Goal: Task Accomplishment & Management: Manage account settings

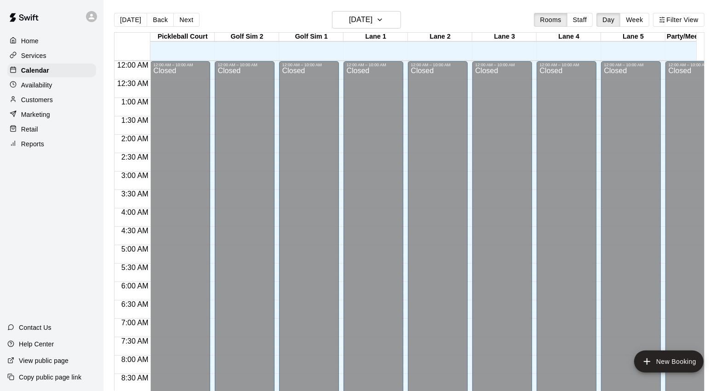
scroll to position [495, 0]
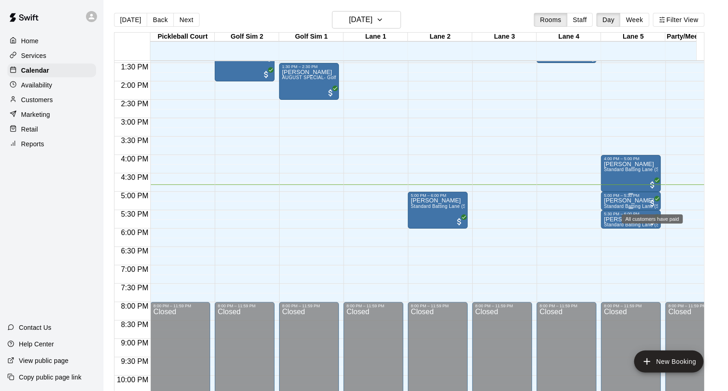
click at [650, 200] on span "All customers have paid" at bounding box center [652, 203] width 9 height 9
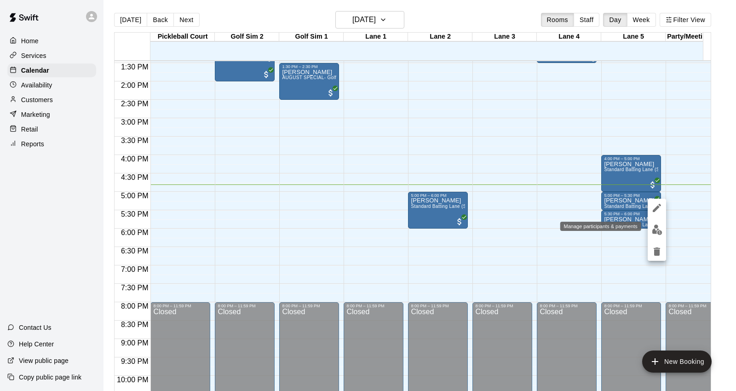
click at [654, 230] on img "edit" at bounding box center [657, 229] width 11 height 11
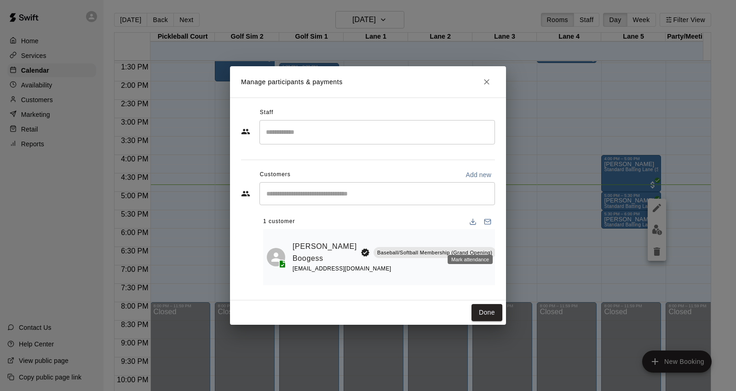
click at [499, 243] on icon "Mark attendance" at bounding box center [503, 240] width 8 height 8
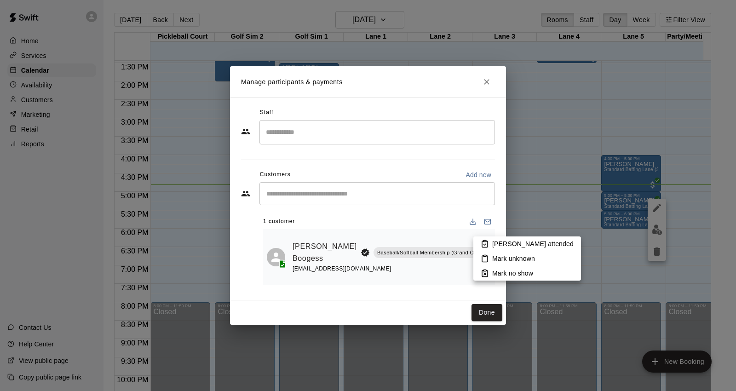
click at [488, 309] on div at bounding box center [368, 195] width 736 height 391
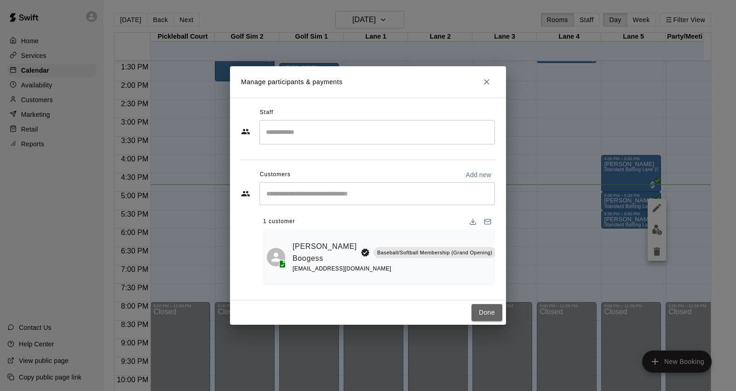
click at [488, 311] on button "Done" at bounding box center [486, 312] width 31 height 17
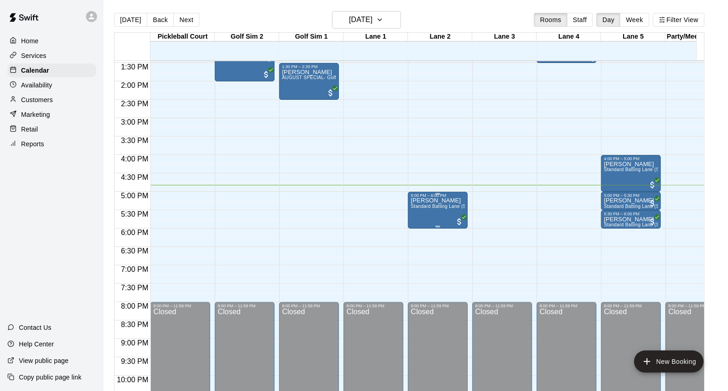
click at [459, 220] on span "All customers have paid" at bounding box center [459, 221] width 9 height 9
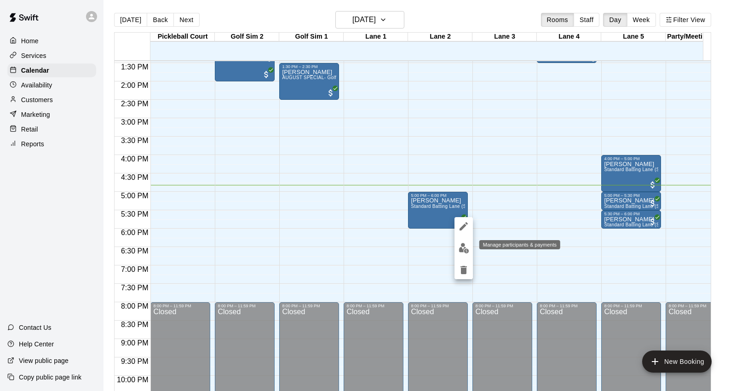
click at [462, 245] on img "edit" at bounding box center [463, 248] width 11 height 11
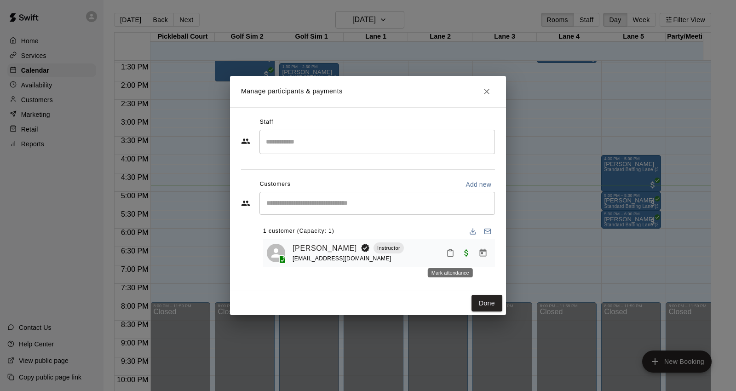
click at [449, 251] on rect "Mark attendance" at bounding box center [450, 249] width 3 height 1
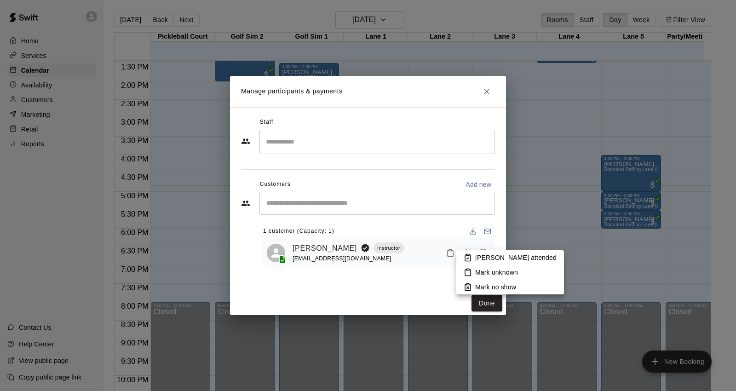
click at [515, 260] on p "[PERSON_NAME] attended" at bounding box center [515, 257] width 81 height 9
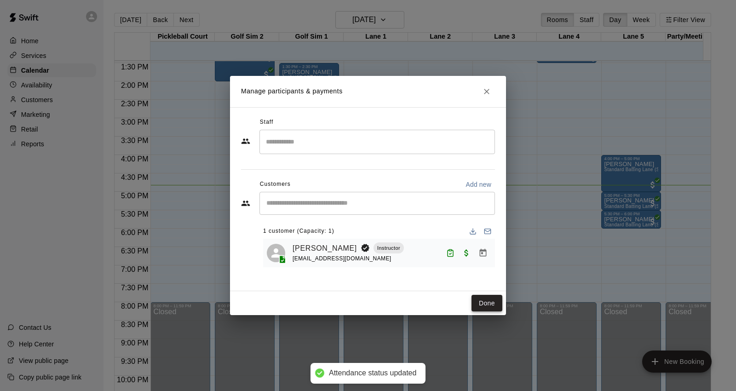
click at [490, 301] on button "Done" at bounding box center [486, 303] width 31 height 17
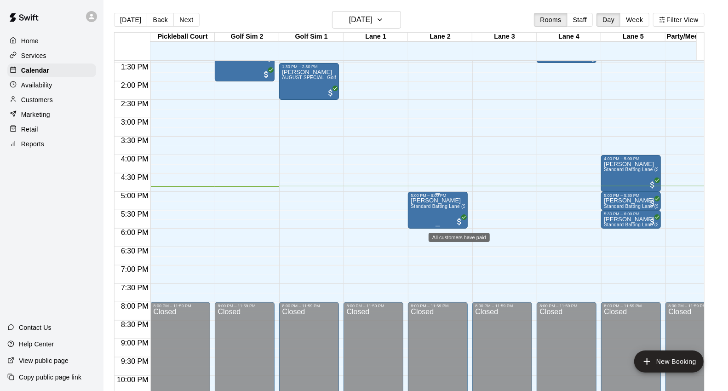
click at [461, 218] on icon "All customers have paid" at bounding box center [464, 217] width 6 height 6
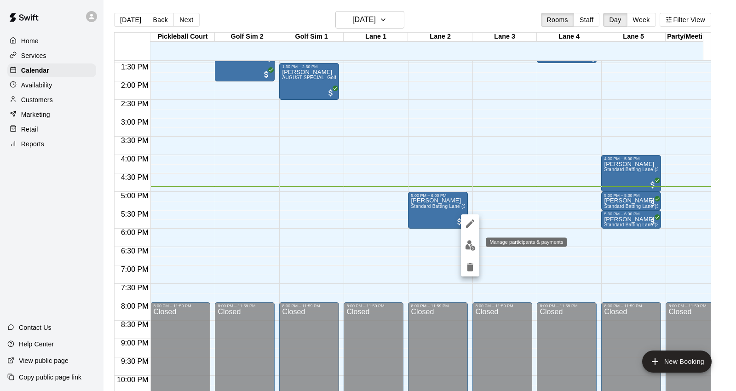
click at [467, 244] on img "edit" at bounding box center [470, 245] width 11 height 11
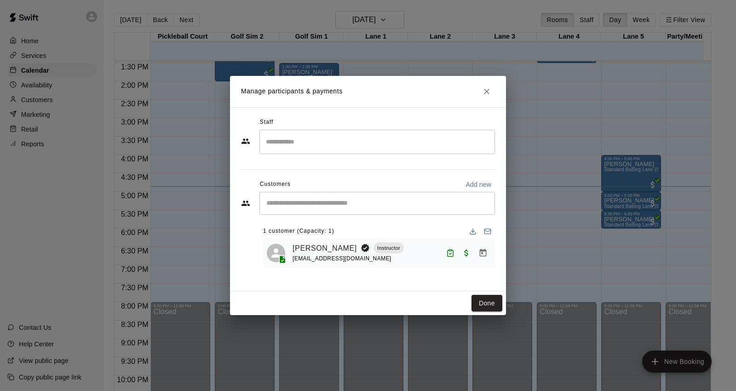
drag, startPoint x: 484, startPoint y: 300, endPoint x: 553, endPoint y: 236, distance: 93.4
click at [485, 300] on button "Done" at bounding box center [486, 303] width 31 height 17
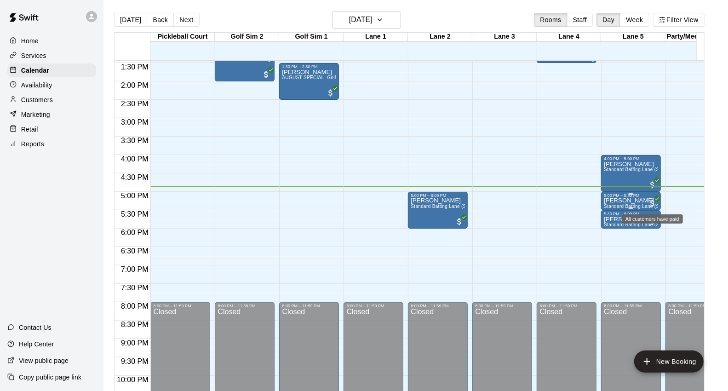
click at [651, 199] on span "All customers have paid" at bounding box center [652, 203] width 9 height 9
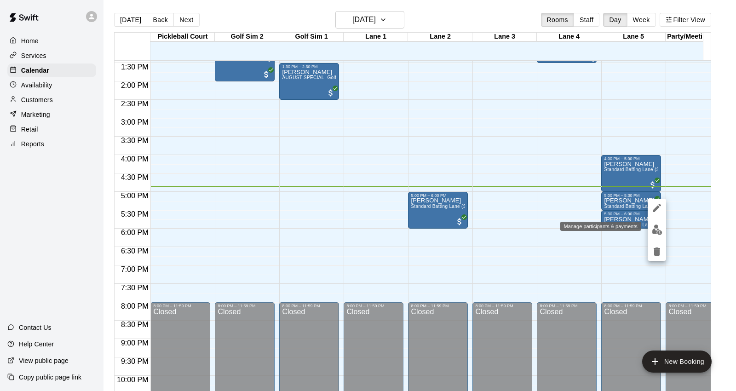
click at [658, 230] on img "edit" at bounding box center [657, 229] width 11 height 11
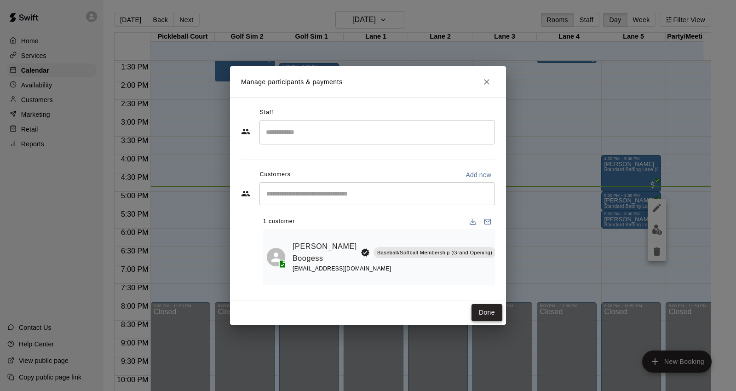
click at [486, 311] on button "Done" at bounding box center [486, 312] width 31 height 17
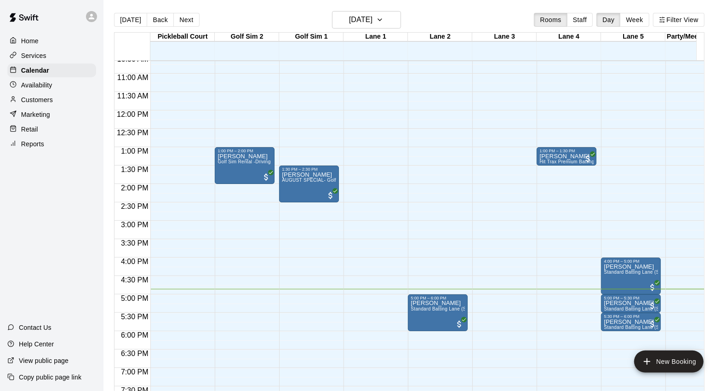
scroll to position [393, 0]
click at [187, 17] on button "Next" at bounding box center [186, 20] width 26 height 14
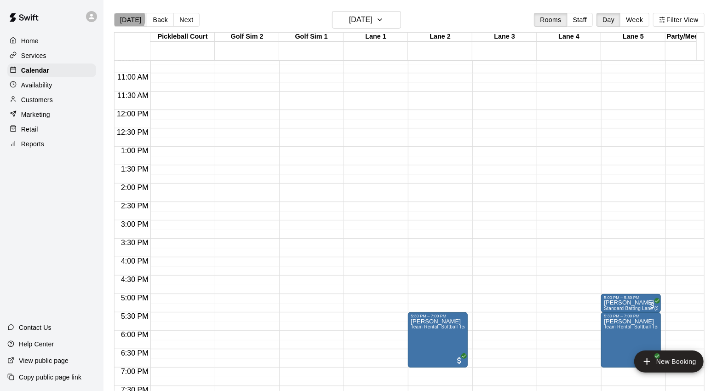
click at [124, 19] on button "[DATE]" at bounding box center [130, 20] width 33 height 14
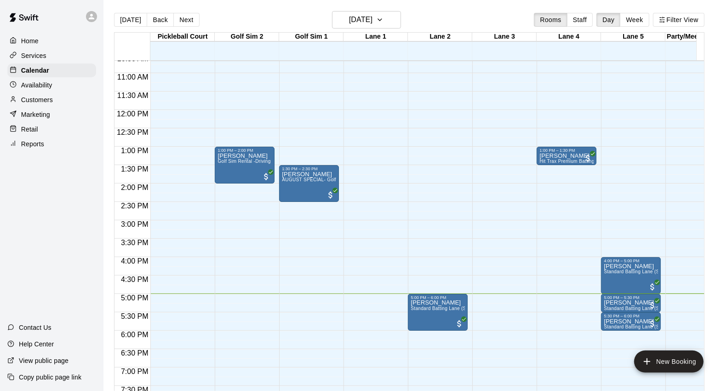
scroll to position [444, 0]
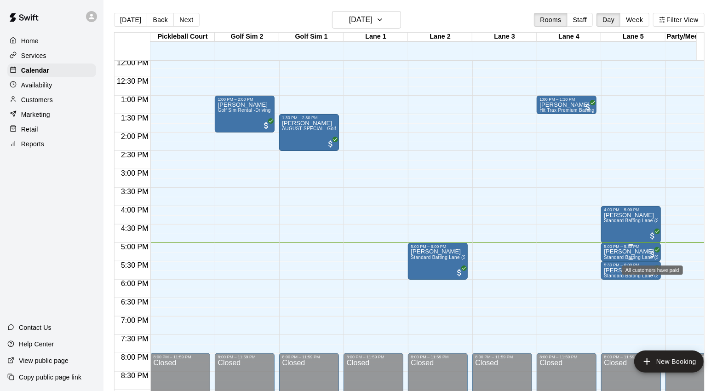
click at [654, 252] on span "All customers have paid" at bounding box center [652, 254] width 9 height 9
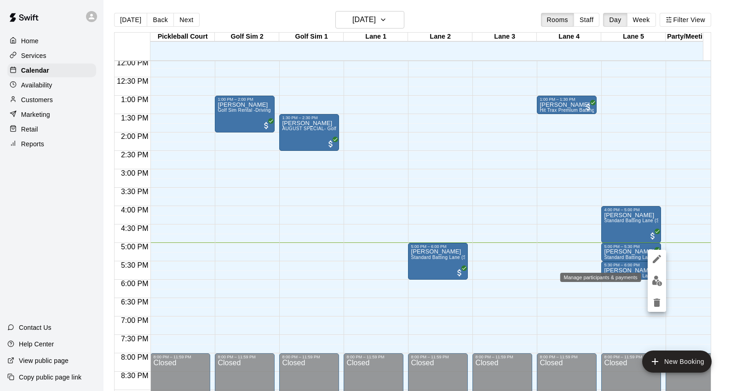
click at [658, 277] on img "edit" at bounding box center [657, 280] width 11 height 11
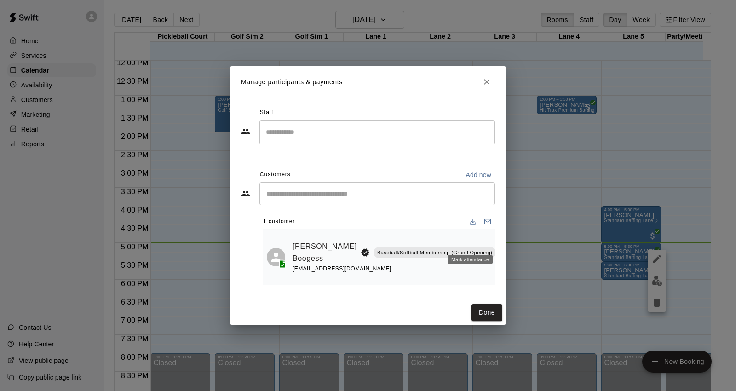
click at [499, 241] on icon "Mark attendance" at bounding box center [503, 240] width 8 height 8
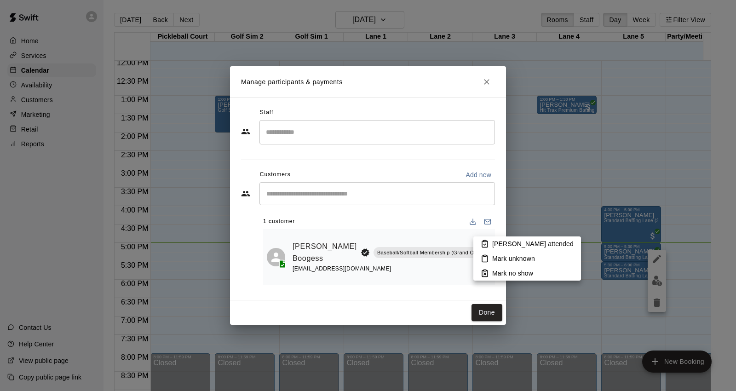
click at [492, 245] on p "[PERSON_NAME] attended" at bounding box center [532, 243] width 81 height 9
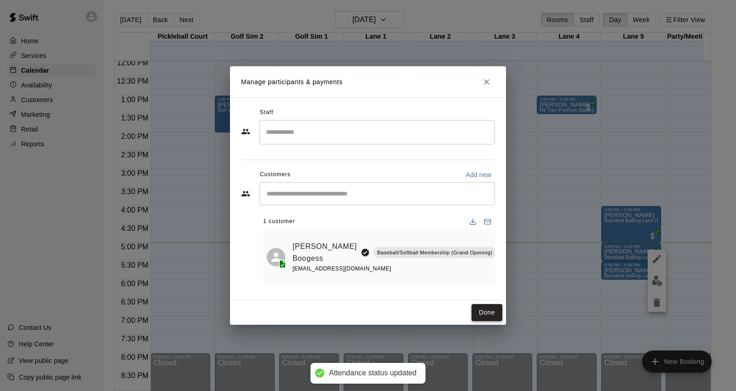
click at [492, 307] on button "Done" at bounding box center [486, 312] width 31 height 17
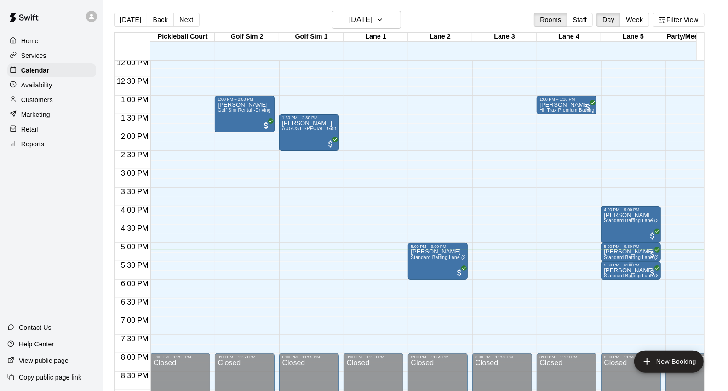
click at [653, 273] on span "All customers have paid" at bounding box center [652, 272] width 9 height 9
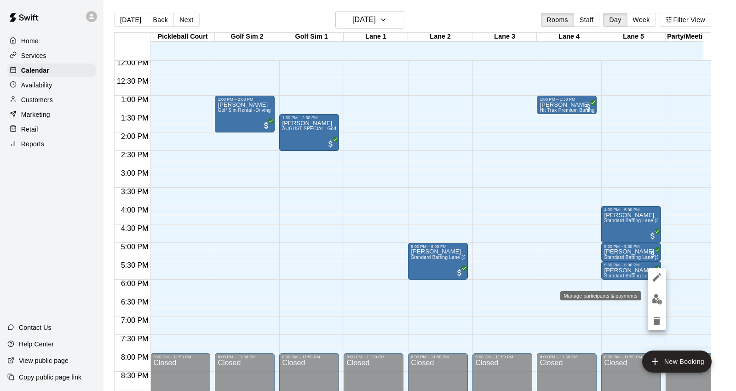
click at [655, 297] on img "edit" at bounding box center [657, 299] width 11 height 11
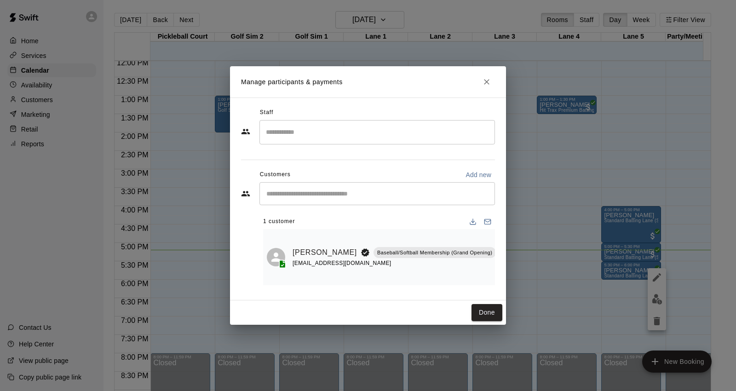
click at [499, 239] on icon "Mark attendance" at bounding box center [503, 240] width 8 height 8
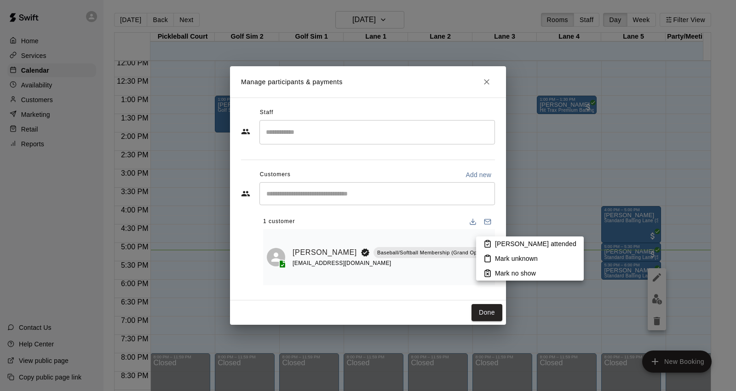
click at [485, 244] on icon at bounding box center [488, 244] width 6 height 6
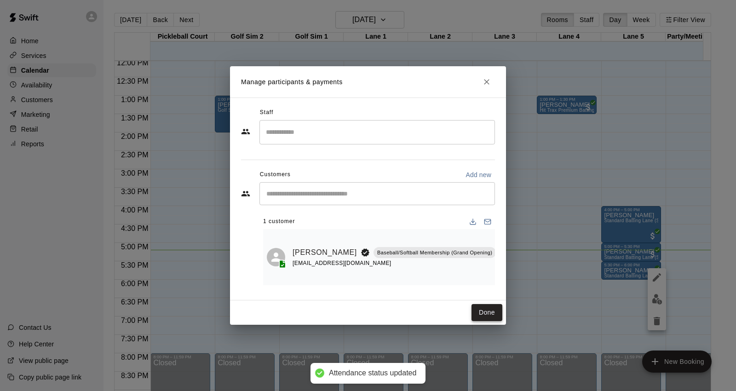
click at [485, 304] on button "Done" at bounding box center [486, 312] width 31 height 17
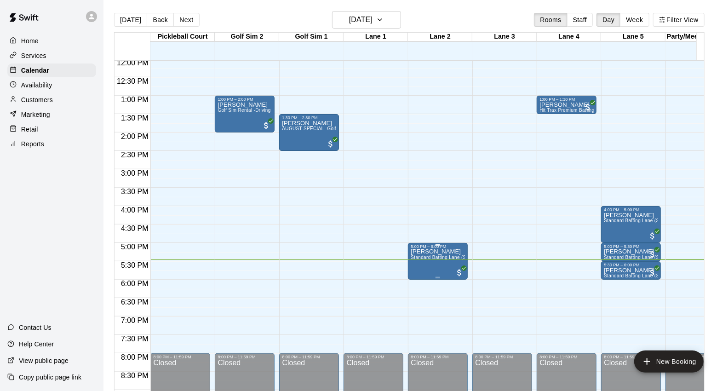
click at [463, 274] on span "All customers have paid" at bounding box center [459, 272] width 9 height 9
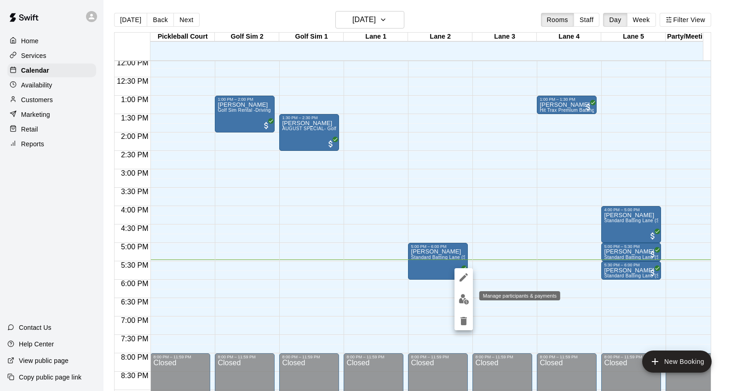
click at [460, 302] on img "edit" at bounding box center [463, 299] width 11 height 11
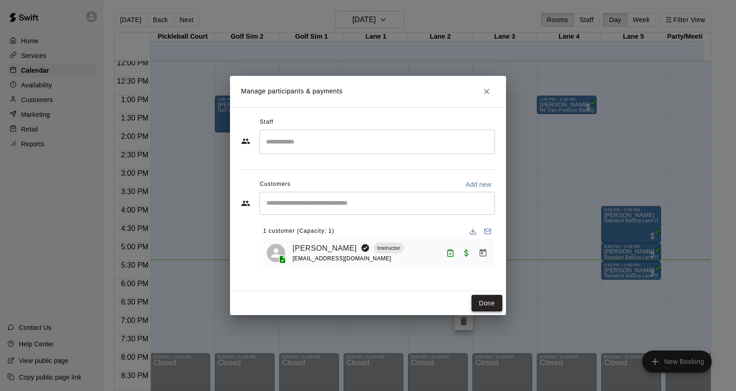
click at [481, 295] on button "Done" at bounding box center [486, 303] width 31 height 17
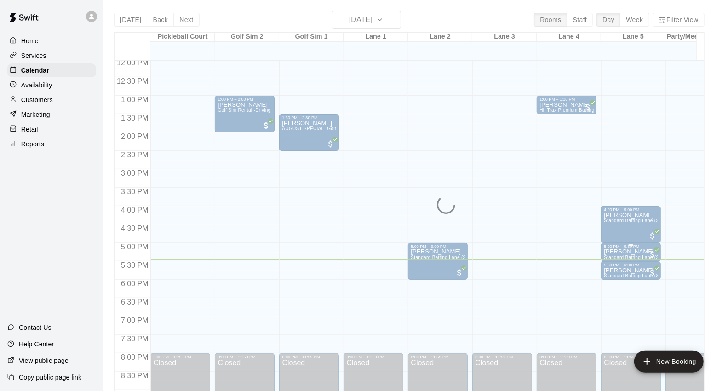
click at [653, 246] on div "5:00 PM – 5:30 PM" at bounding box center [631, 246] width 54 height 5
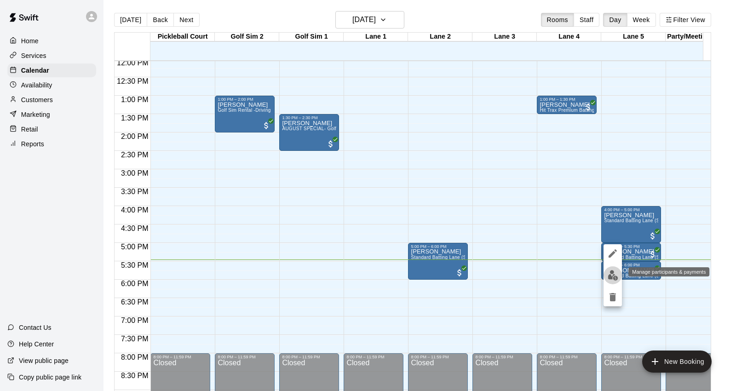
click at [613, 270] on img "edit" at bounding box center [612, 275] width 11 height 11
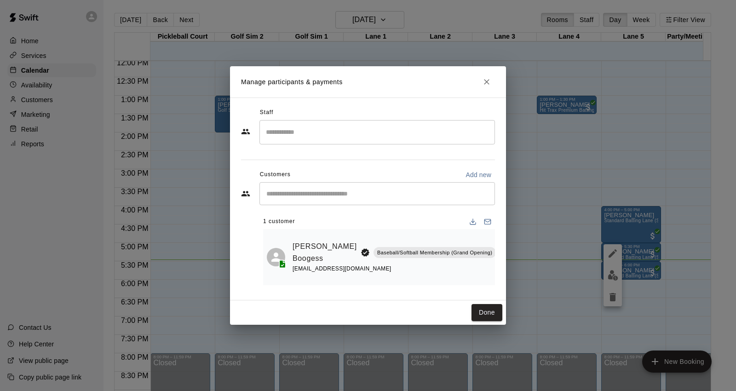
click at [491, 300] on div "Done" at bounding box center [368, 312] width 276 height 24
drag, startPoint x: 498, startPoint y: 306, endPoint x: 659, endPoint y: 286, distance: 162.6
click at [498, 306] on button "Done" at bounding box center [486, 312] width 31 height 17
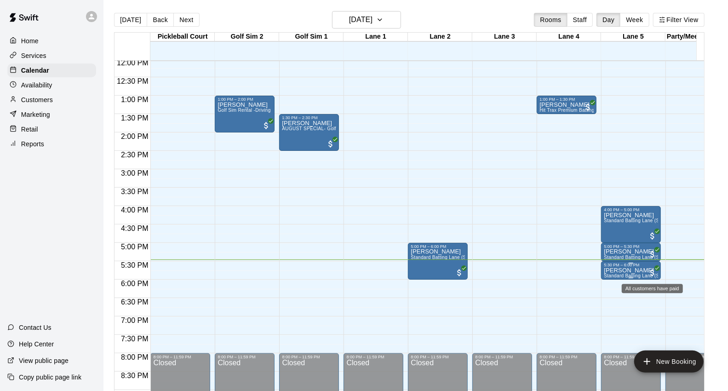
click at [648, 269] on span "All customers have paid" at bounding box center [652, 272] width 9 height 9
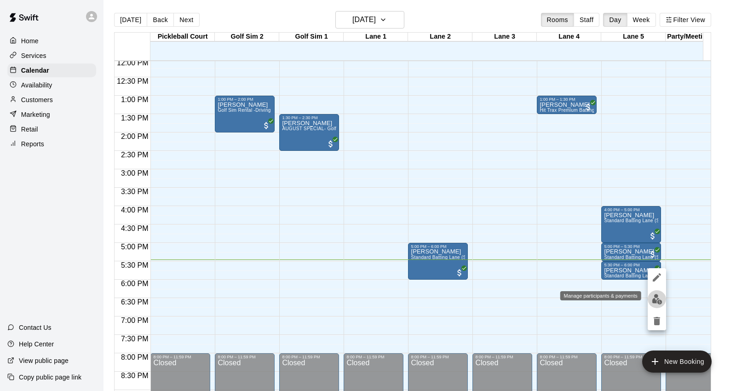
click at [654, 297] on img "edit" at bounding box center [657, 299] width 11 height 11
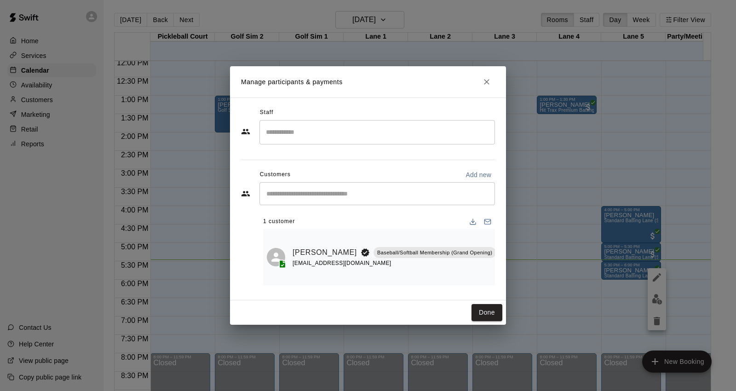
click at [488, 304] on button "Done" at bounding box center [486, 312] width 31 height 17
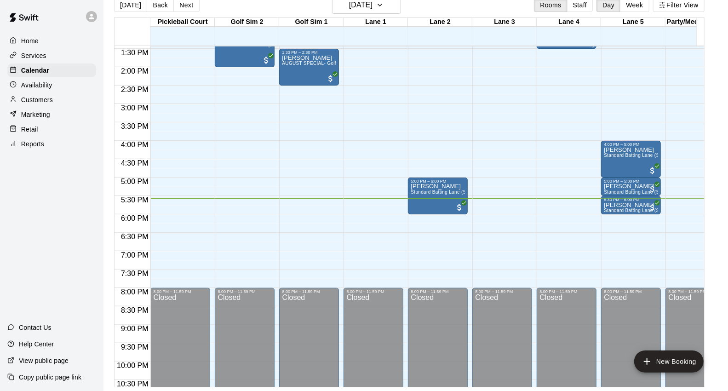
scroll to position [499, 0]
